Goal: Task Accomplishment & Management: Manage account settings

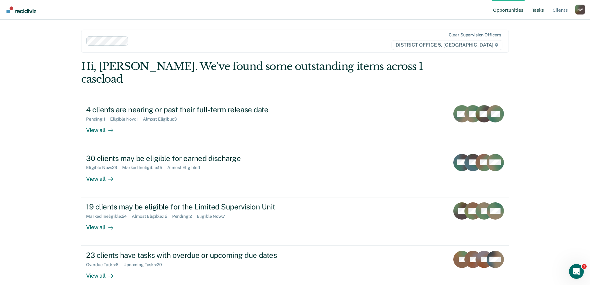
click at [540, 10] on link "Tasks" at bounding box center [538, 10] width 15 height 20
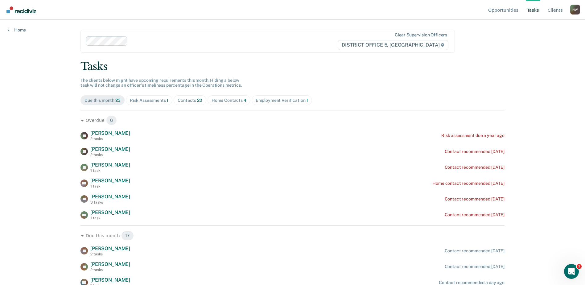
click at [193, 101] on div "Contacts 20" at bounding box center [190, 100] width 25 height 5
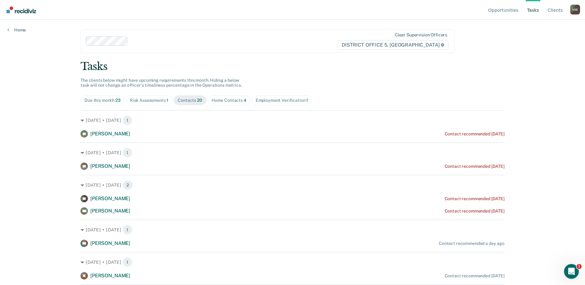
click at [227, 101] on div "Home Contacts 4" at bounding box center [229, 100] width 35 height 5
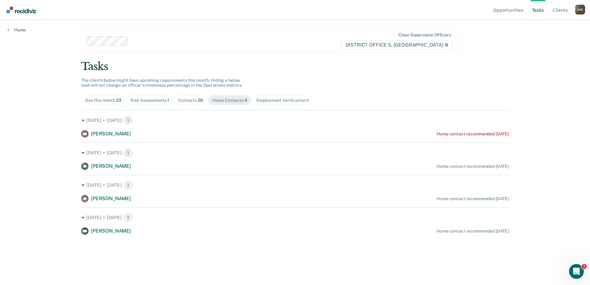
click at [156, 101] on div "Risk Assessments 1" at bounding box center [150, 100] width 39 height 5
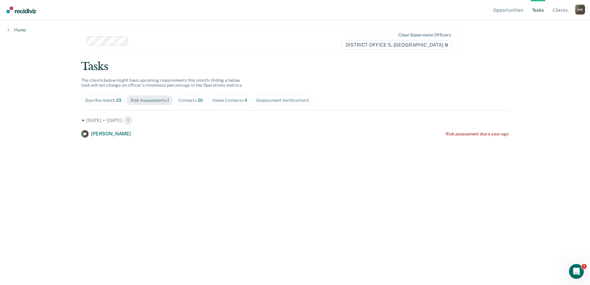
click at [267, 100] on div "Employment Verification 1" at bounding box center [282, 100] width 53 height 5
click at [194, 100] on div "Contacts 20" at bounding box center [190, 100] width 25 height 5
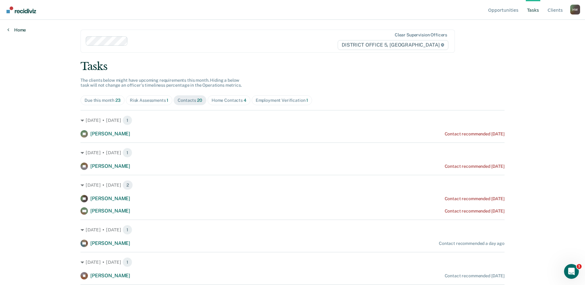
click at [8, 29] on icon at bounding box center [8, 29] width 2 height 5
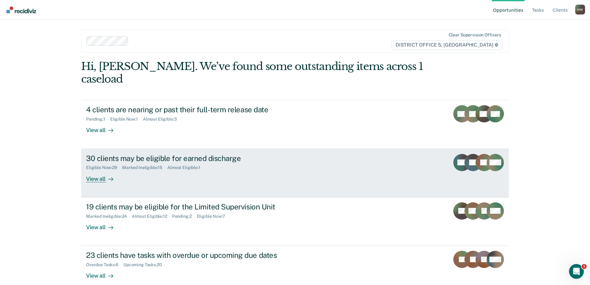
click at [96, 170] on div "View all" at bounding box center [103, 176] width 35 height 12
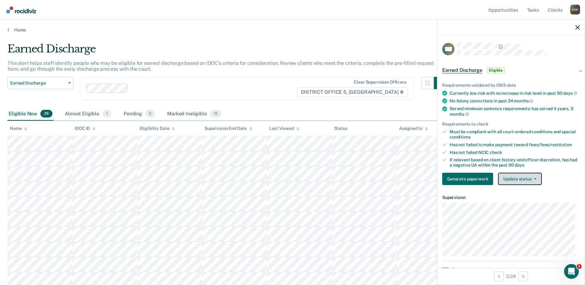
click at [536, 183] on button "Update status" at bounding box center [520, 179] width 44 height 12
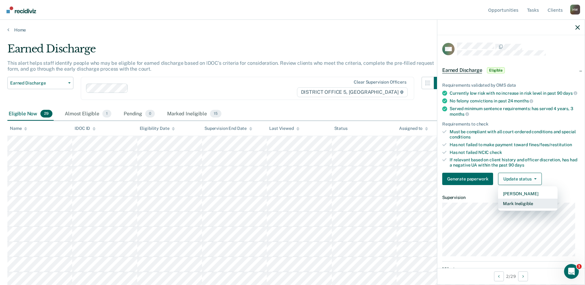
click at [519, 209] on button "Mark Ineligible" at bounding box center [528, 204] width 60 height 10
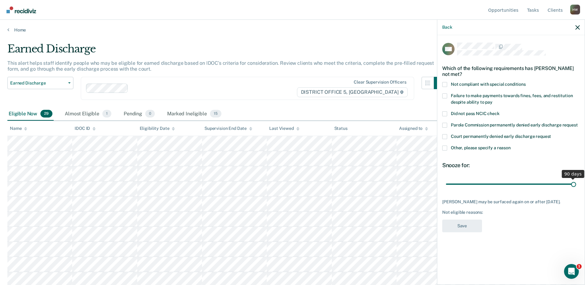
drag, startPoint x: 489, startPoint y: 184, endPoint x: 578, endPoint y: 186, distance: 88.9
type input "90"
click at [576, 186] on input "range" at bounding box center [511, 184] width 130 height 11
click at [446, 136] on span at bounding box center [444, 136] width 5 height 5
click at [551, 134] on input "Court permanently denied early discharge request" at bounding box center [551, 134] width 0 height 0
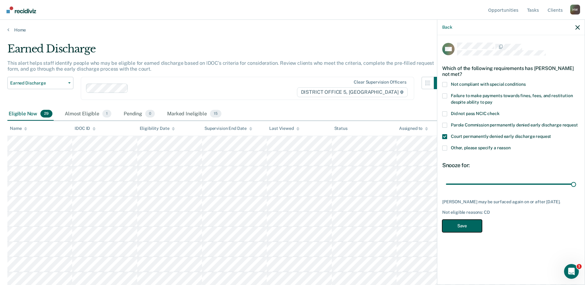
click at [468, 226] on button "Save" at bounding box center [462, 226] width 40 height 13
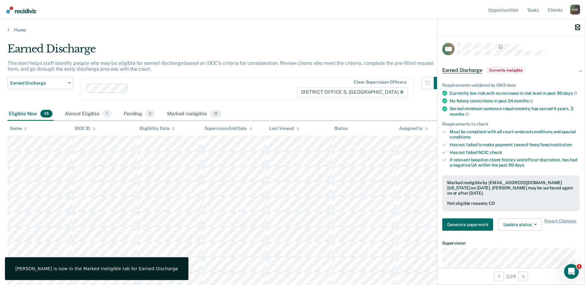
click at [578, 27] on icon "button" at bounding box center [578, 27] width 4 height 4
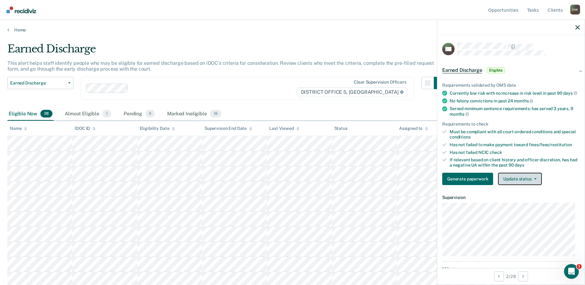
click at [534, 180] on icon "button" at bounding box center [535, 178] width 2 height 1
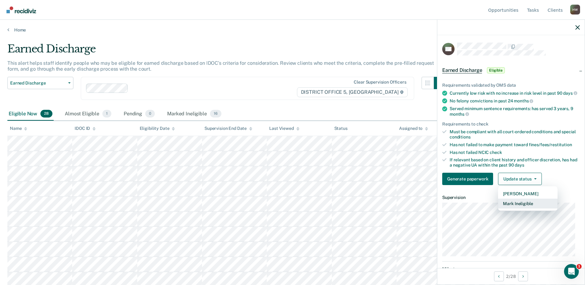
click at [526, 209] on button "Mark Ineligible" at bounding box center [528, 204] width 60 height 10
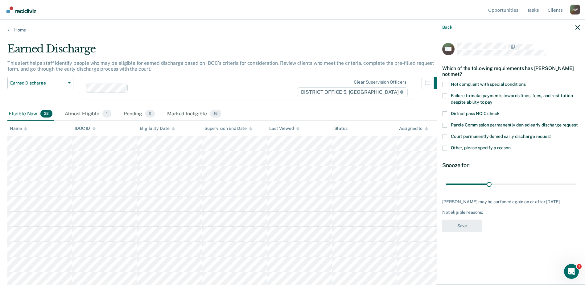
click at [444, 84] on span at bounding box center [444, 84] width 5 height 5
click at [526, 82] on input "Not compliant with special conditions" at bounding box center [526, 82] width 0 height 0
click at [444, 95] on span at bounding box center [444, 95] width 5 height 5
click at [493, 100] on input "Failure to make payments towards fines, fees, and restitution despite ability t…" at bounding box center [493, 100] width 0 height 0
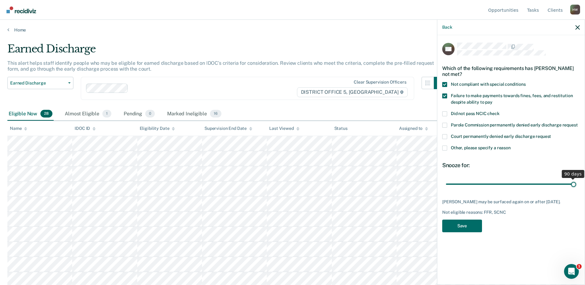
drag, startPoint x: 489, startPoint y: 184, endPoint x: 586, endPoint y: 191, distance: 97.1
type input "90"
click at [576, 189] on input "range" at bounding box center [511, 184] width 130 height 11
click at [465, 230] on button "Save" at bounding box center [462, 226] width 40 height 13
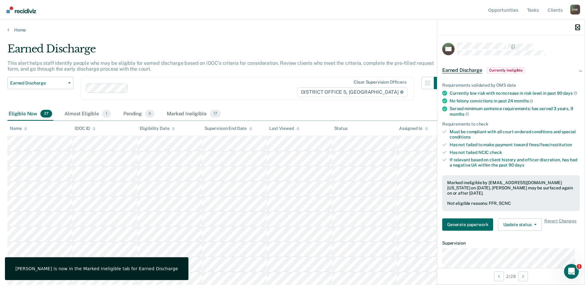
click at [579, 28] on icon "button" at bounding box center [578, 27] width 4 height 4
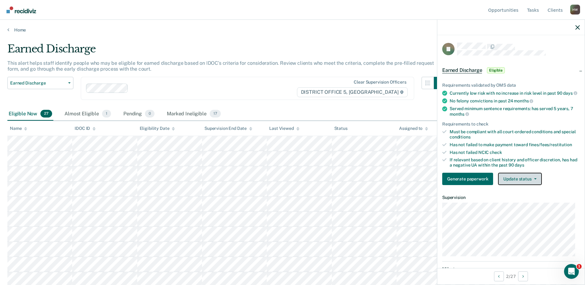
click at [535, 180] on icon "button" at bounding box center [535, 178] width 2 height 1
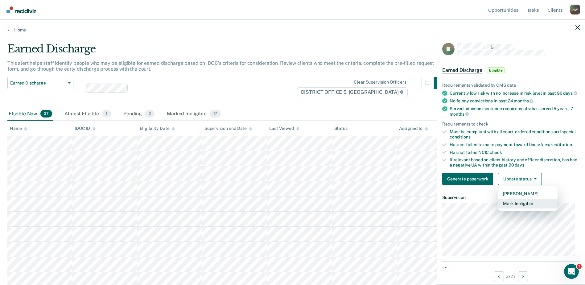
click at [522, 209] on button "Mark Ineligible" at bounding box center [528, 204] width 60 height 10
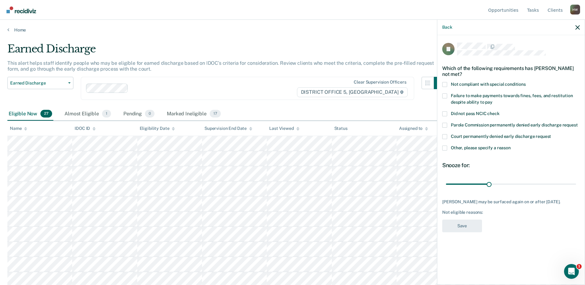
click at [446, 95] on span at bounding box center [444, 95] width 5 height 5
click at [493, 100] on input "Failure to make payments towards fines, fees, and restitution despite ability t…" at bounding box center [493, 100] width 0 height 0
drag, startPoint x: 489, startPoint y: 184, endPoint x: 578, endPoint y: 185, distance: 88.6
type input "90"
click at [576, 185] on input "range" at bounding box center [511, 184] width 130 height 11
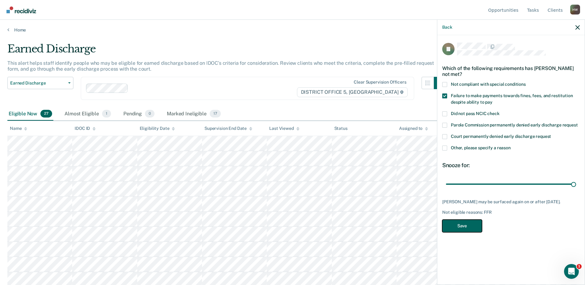
click at [473, 228] on button "Save" at bounding box center [462, 226] width 40 height 13
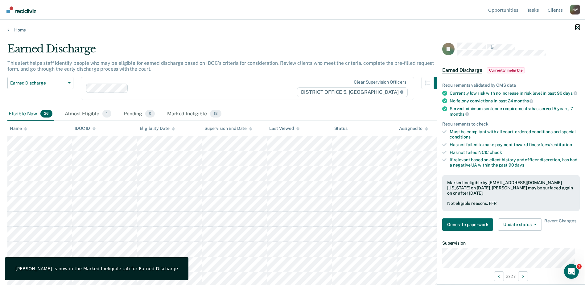
click at [577, 27] on icon "button" at bounding box center [578, 27] width 4 height 4
